Goal: Task Accomplishment & Management: Complete application form

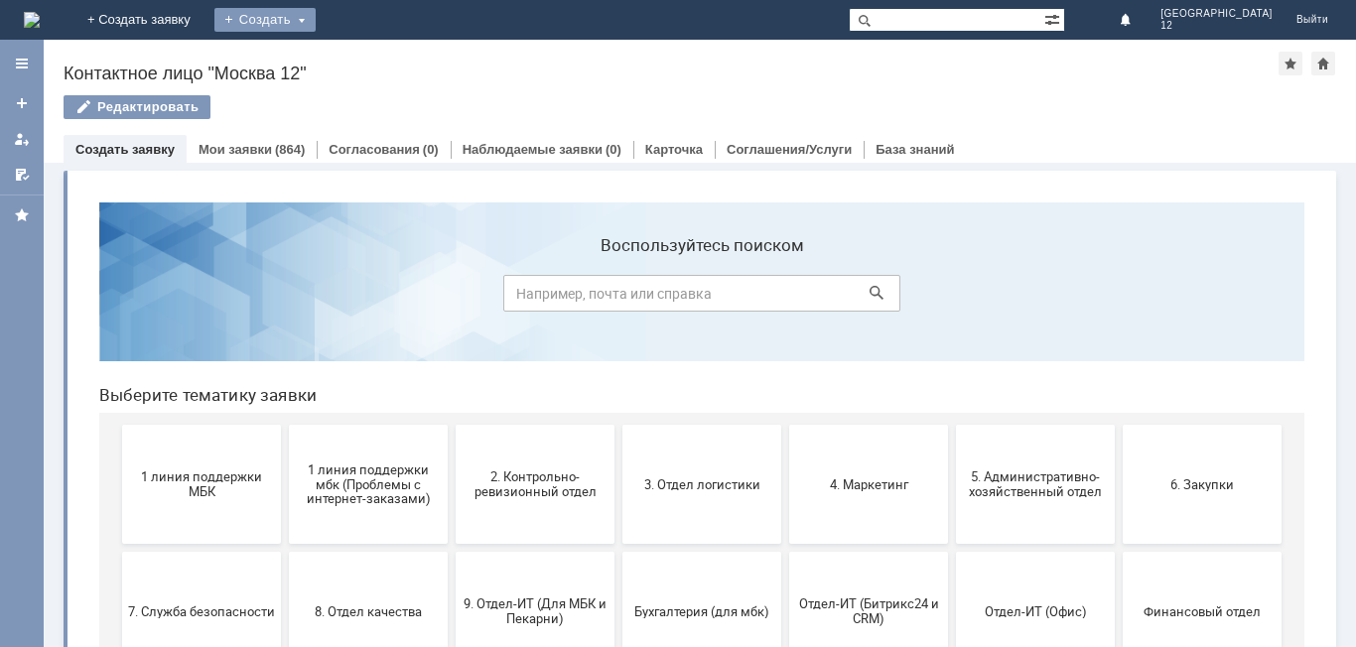
click at [316, 16] on div "Создать" at bounding box center [264, 20] width 101 height 24
click at [369, 56] on link "Заявка" at bounding box center [293, 60] width 151 height 24
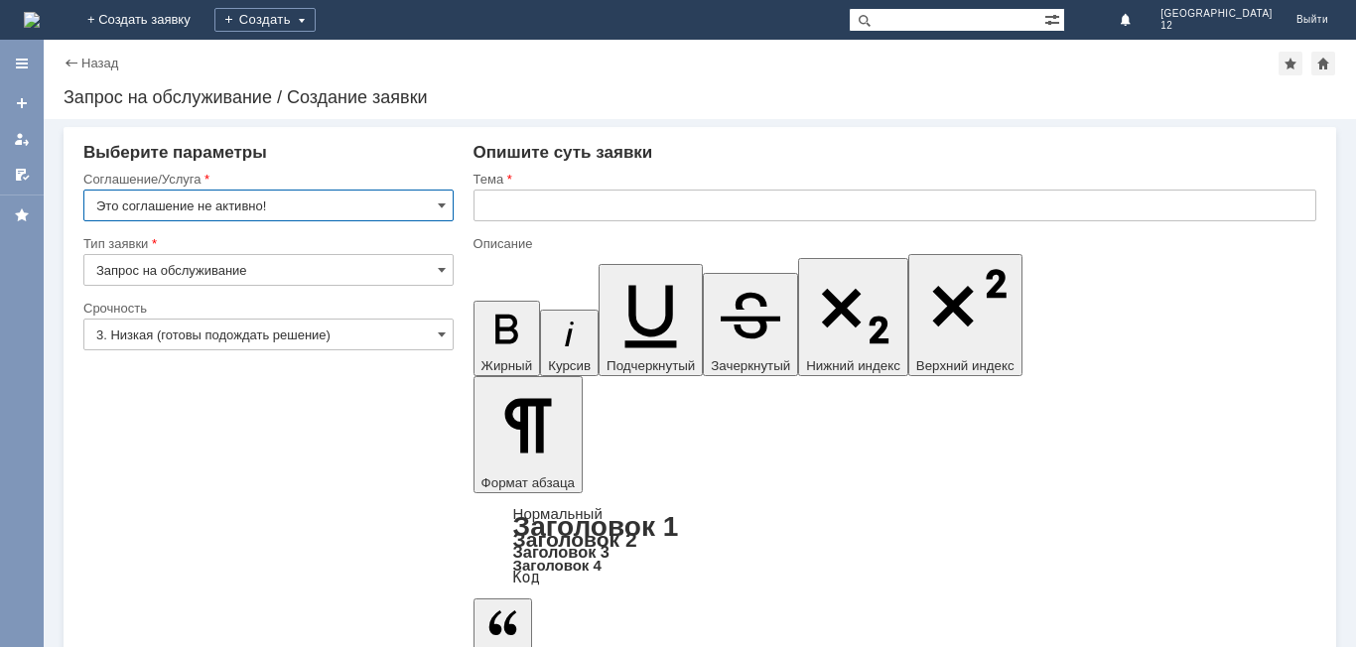
click at [440, 214] on input "Это соглашение не активно!" at bounding box center [268, 206] width 370 height 32
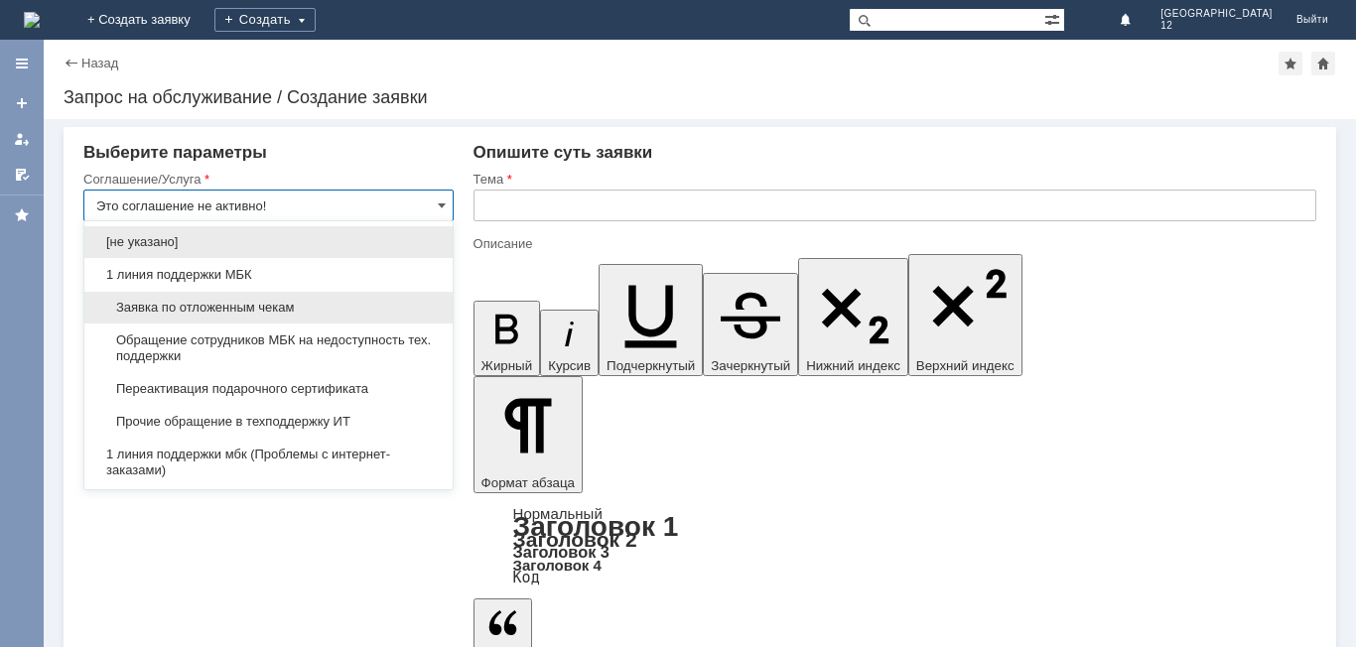
click at [253, 309] on span "Заявка по отложенным чекам" at bounding box center [268, 308] width 345 height 16
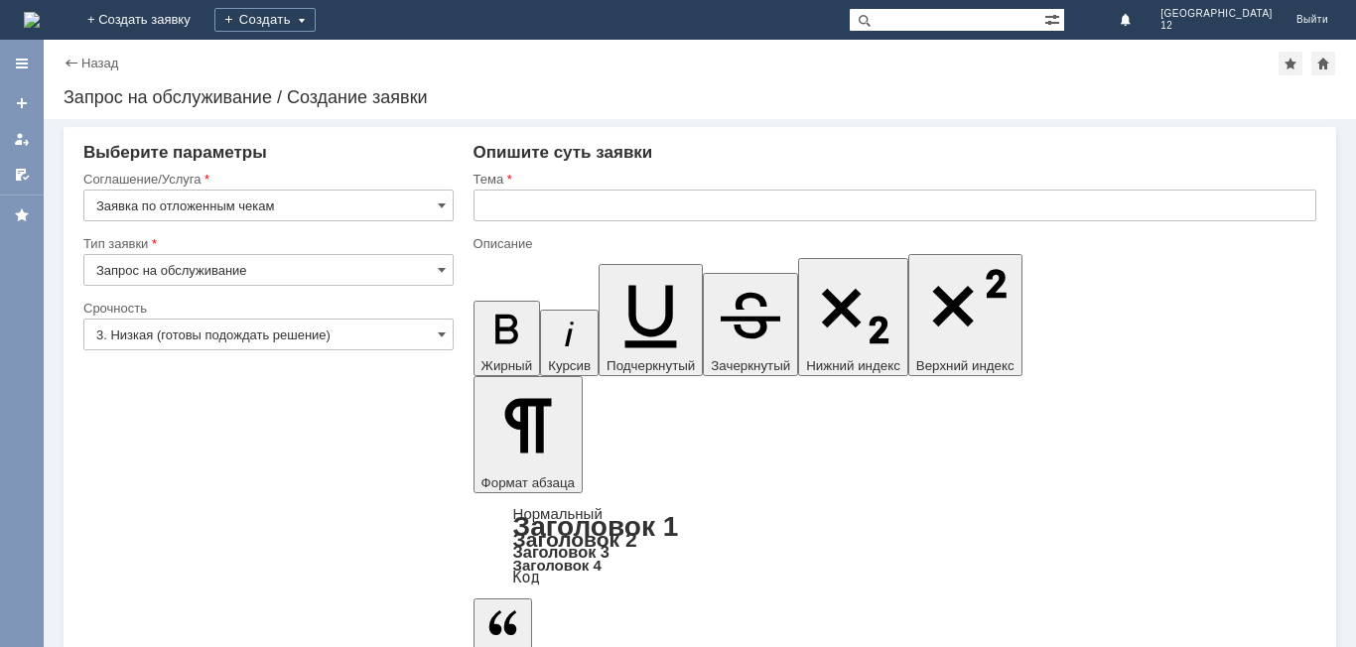
type input "Заявка по отложенным чекам"
click at [443, 330] on span at bounding box center [442, 335] width 8 height 16
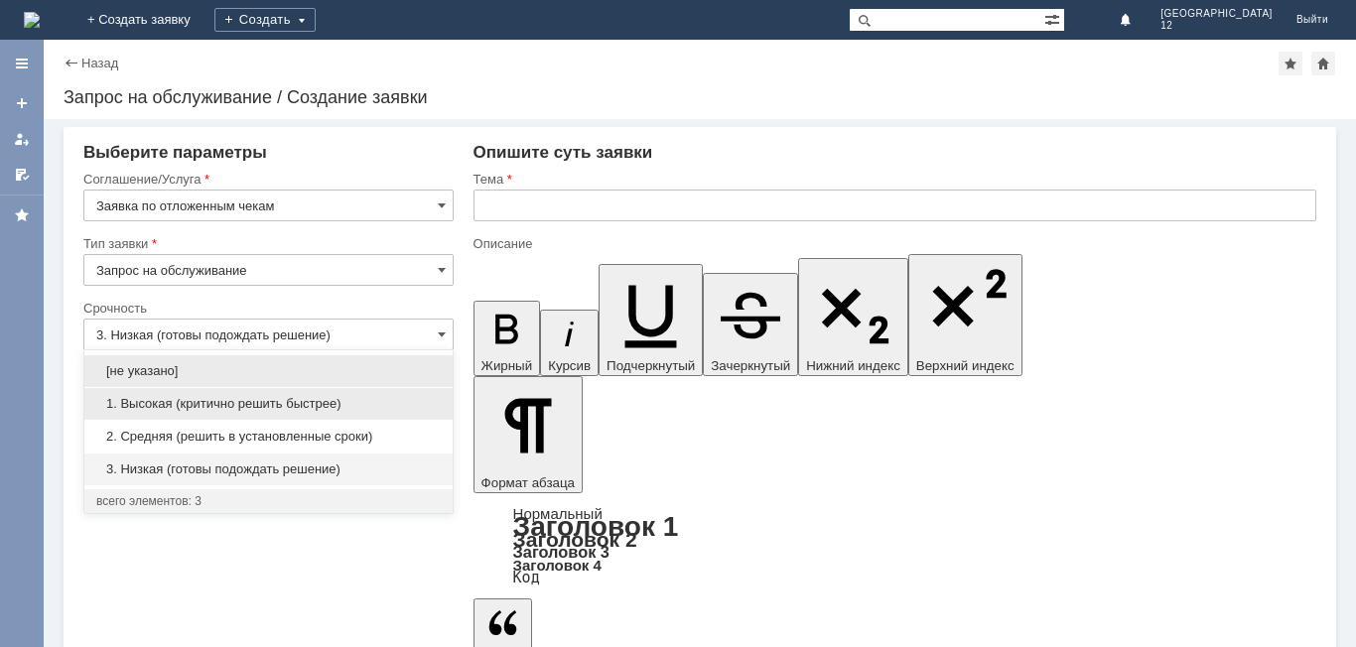
click at [231, 402] on span "1. Высокая (критично решить быстрее)" at bounding box center [268, 404] width 345 height 16
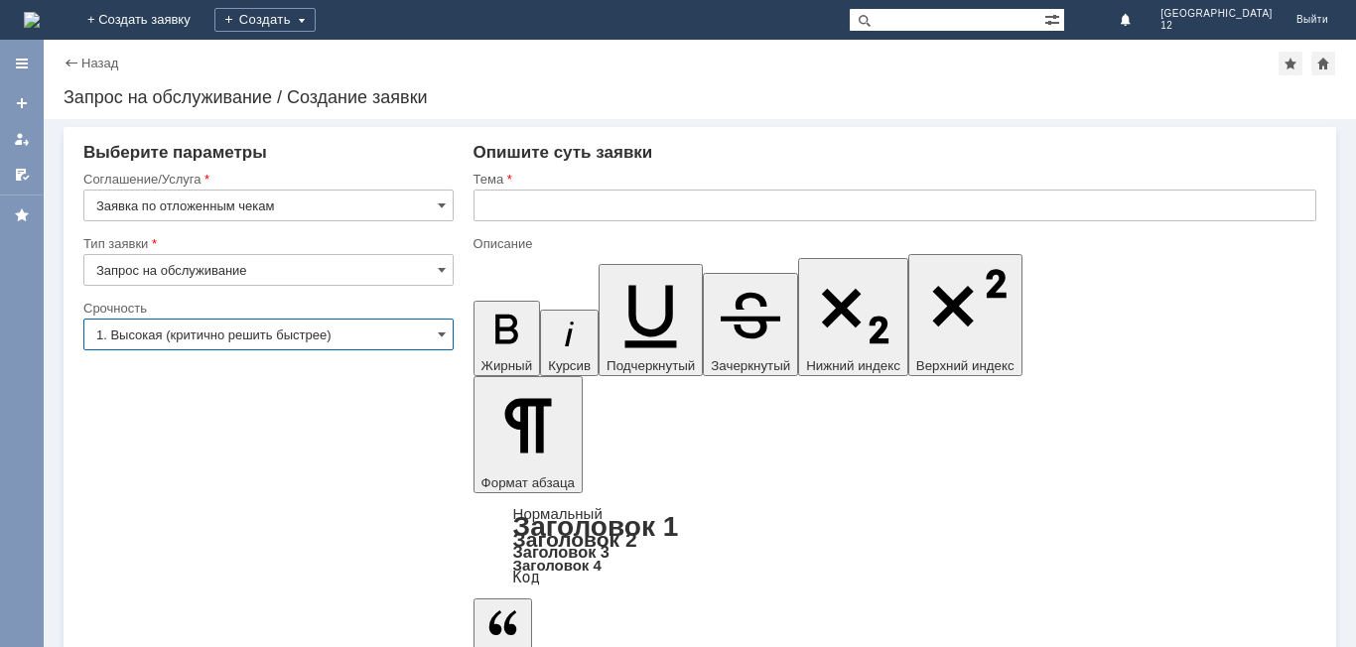
type input "1. Высокая (критично решить быстрее)"
click at [509, 203] on input "text" at bounding box center [895, 206] width 843 height 32
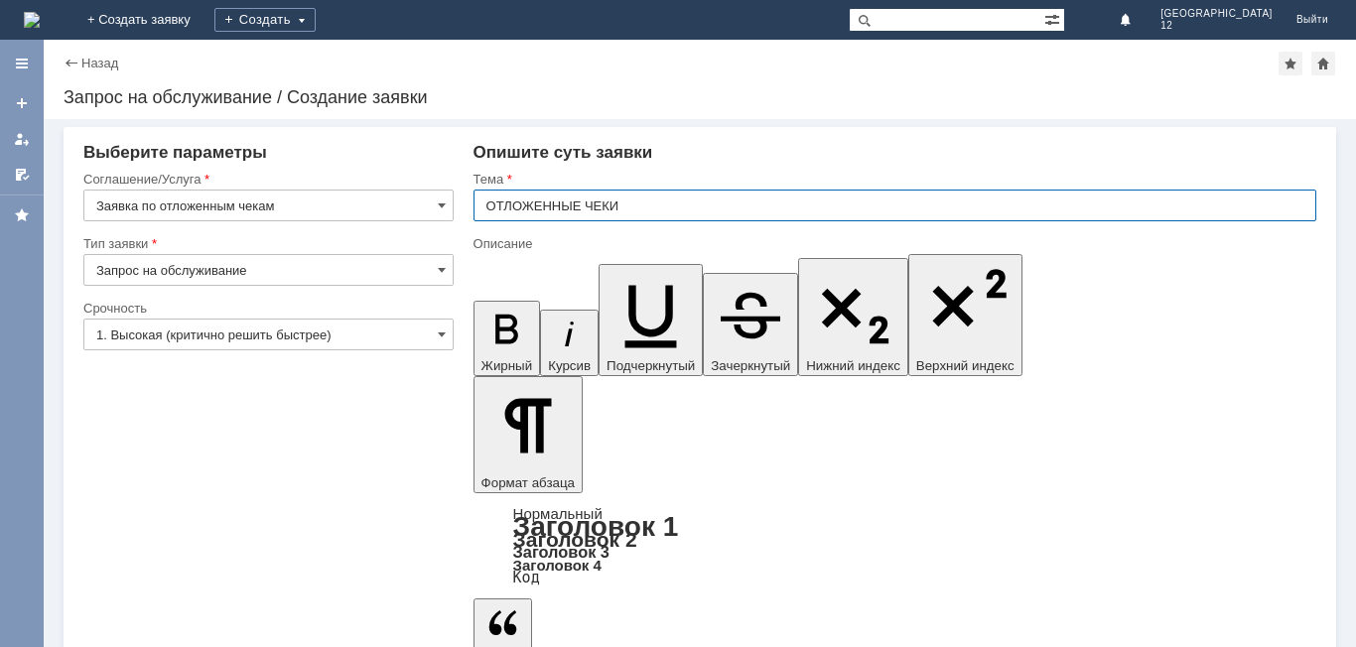
type input "ОТЛОЖЕННЫЕ ЧЕКИ"
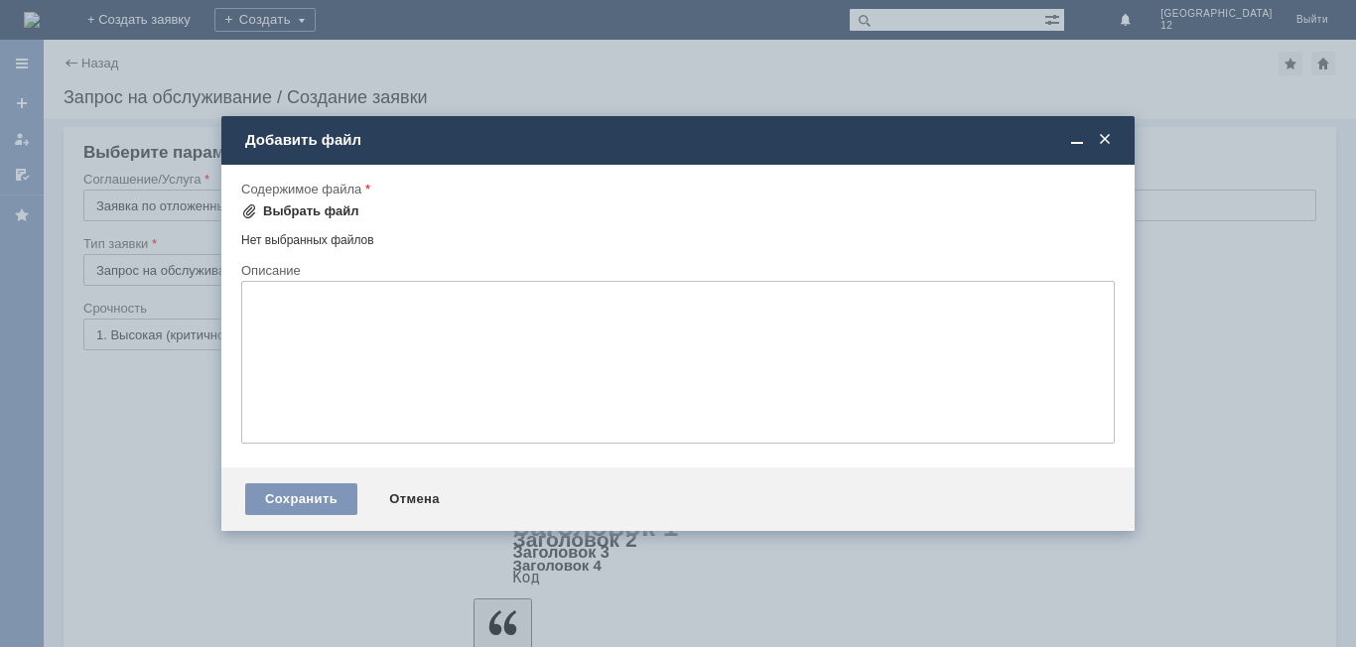
click at [282, 202] on div "Выбрать файл" at bounding box center [300, 212] width 118 height 24
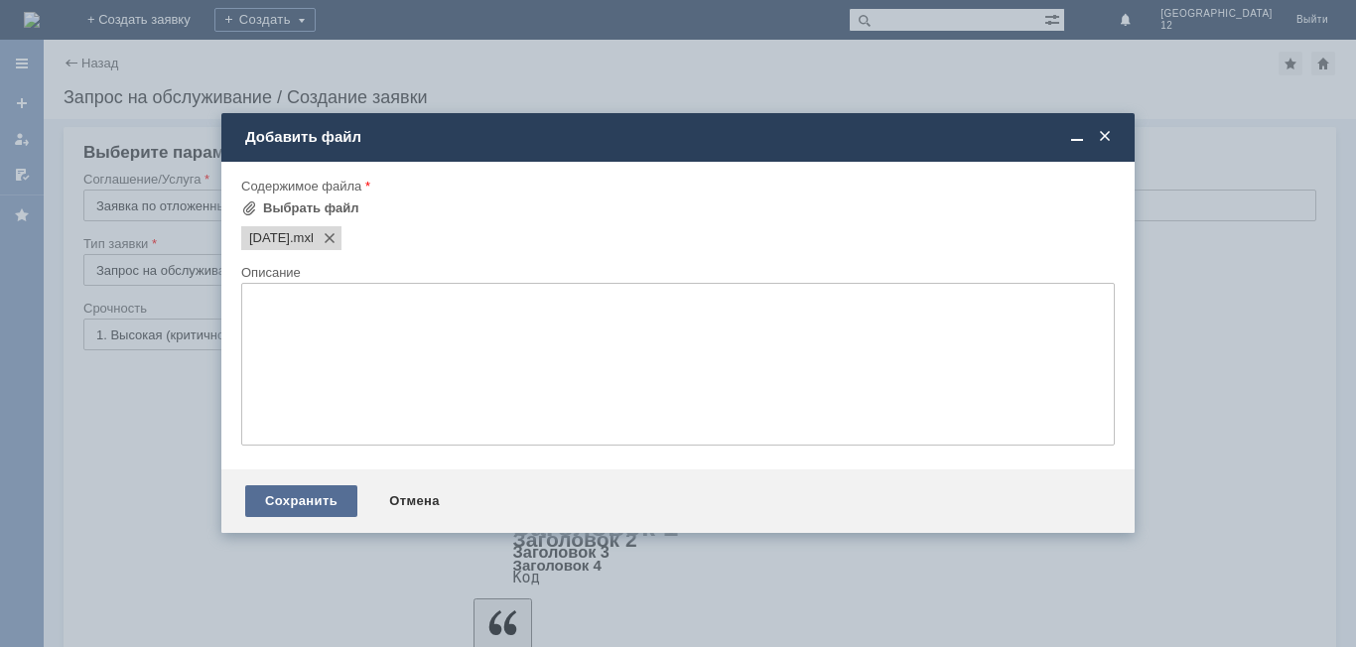
click at [317, 504] on div "Сохранить" at bounding box center [301, 502] width 112 height 32
